Goal: Navigation & Orientation: Find specific page/section

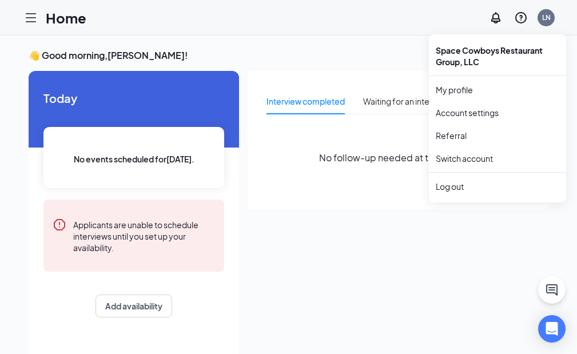
click at [550, 19] on div "LN" at bounding box center [546, 18] width 9 height 10
click at [461, 91] on link "My profile" at bounding box center [496, 89] width 123 height 11
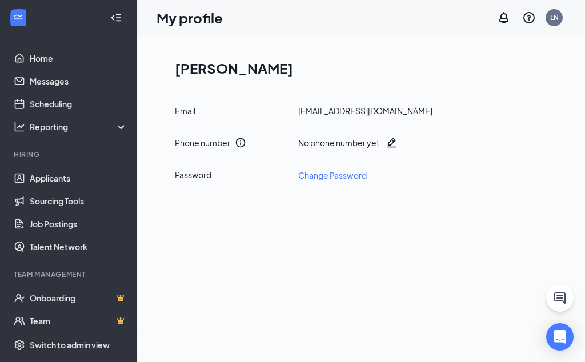
click at [531, 18] on icon "QuestionInfo" at bounding box center [529, 18] width 14 height 14
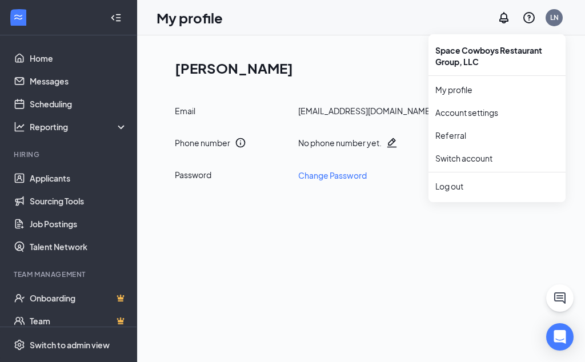
click at [557, 8] on div "LN" at bounding box center [554, 17] width 23 height 23
click at [561, 21] on div "LN" at bounding box center [554, 17] width 17 height 17
click at [550, 22] on div "LN" at bounding box center [554, 18] width 9 height 10
click at [490, 108] on link "Account settings" at bounding box center [496, 112] width 123 height 11
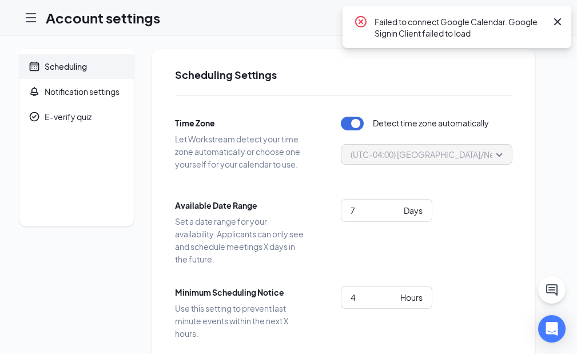
click at [134, 254] on div "Scheduling Notification settings E-verify quiz" at bounding box center [76, 288] width 114 height 479
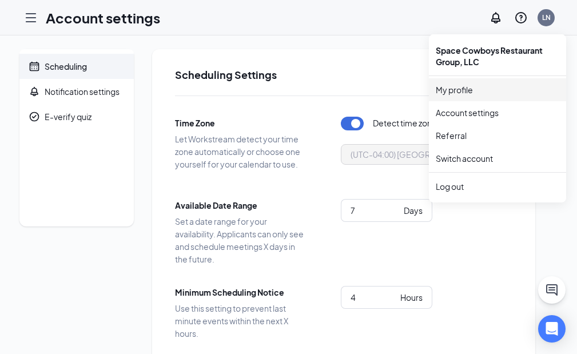
click at [469, 91] on link "My profile" at bounding box center [496, 89] width 123 height 11
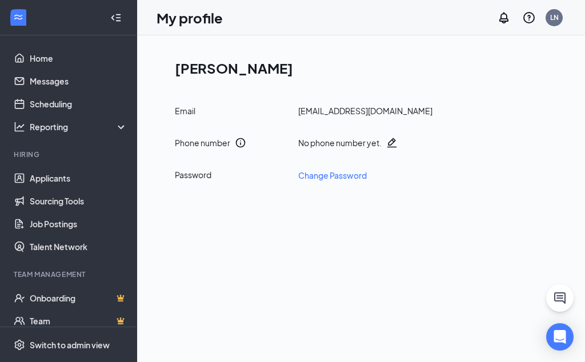
click at [558, 22] on div "LN" at bounding box center [554, 18] width 9 height 10
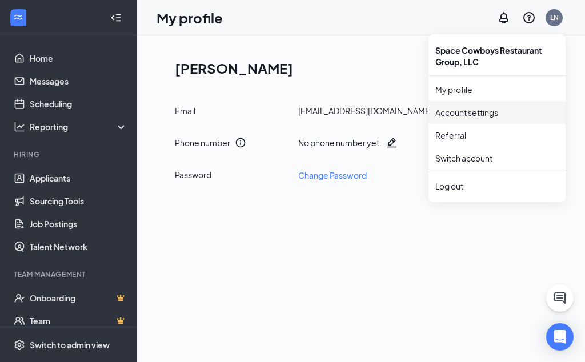
click at [457, 114] on link "Account settings" at bounding box center [496, 112] width 123 height 11
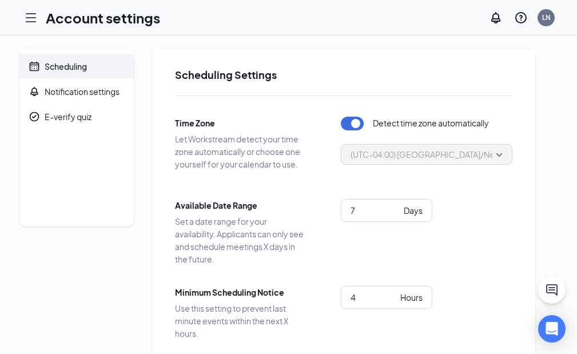
click at [535, 56] on div "Scheduling Settings Time Zone Let Workstream detect your time zone automaticall…" at bounding box center [343, 288] width 383 height 479
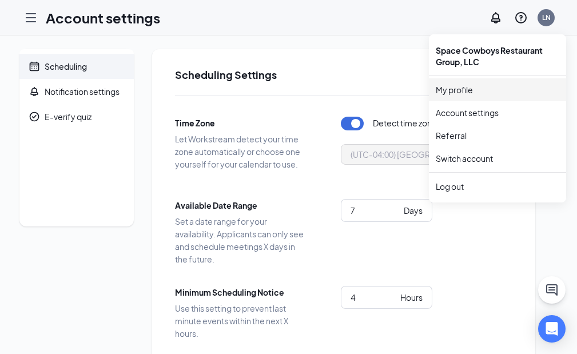
click at [493, 87] on link "My profile" at bounding box center [496, 89] width 123 height 11
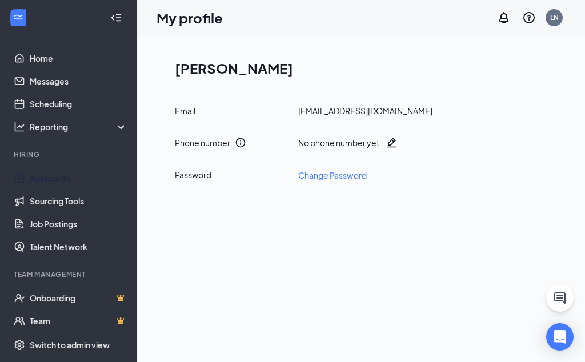
click at [73, 175] on link "Applicants" at bounding box center [79, 178] width 98 height 23
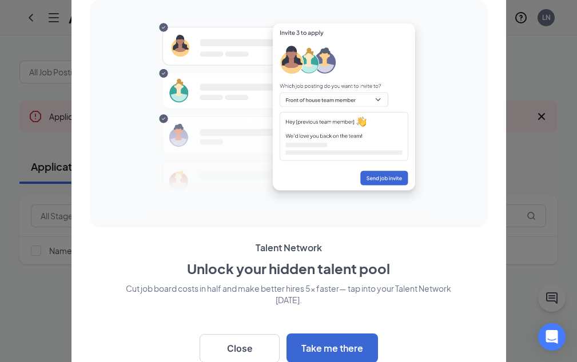
click at [539, 60] on div at bounding box center [288, 181] width 577 height 362
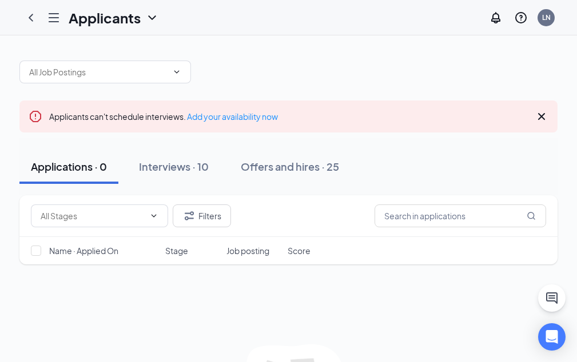
click at [339, 166] on div "Offers and hires · 25" at bounding box center [290, 166] width 98 height 14
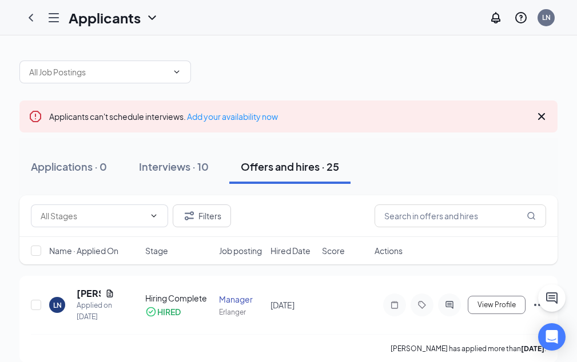
click at [0, 0] on link "Home" at bounding box center [0, 0] width 0 height 0
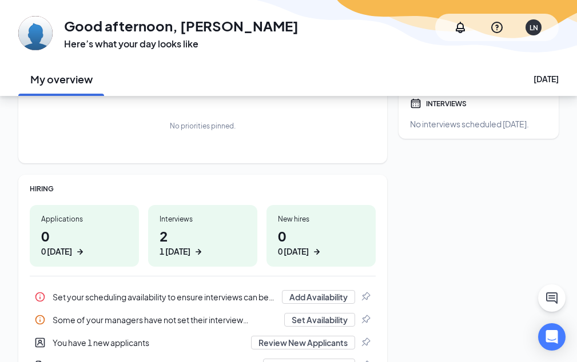
scroll to position [137, 0]
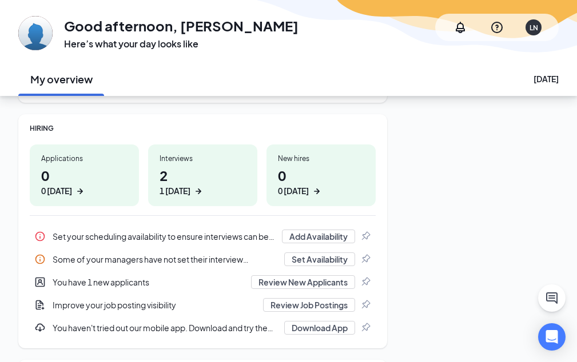
click at [204, 190] on icon "ArrowRight" at bounding box center [198, 191] width 11 height 11
